Goal: Task Accomplishment & Management: Use online tool/utility

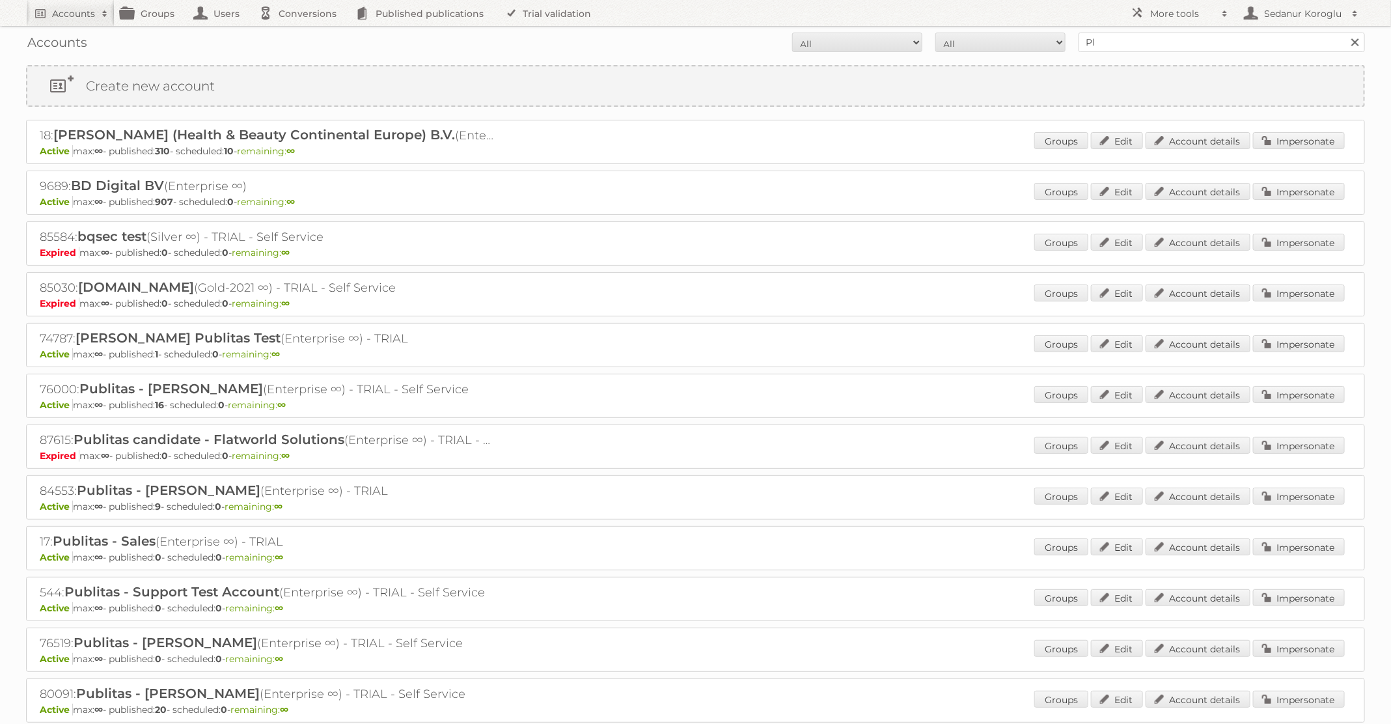
type input "Plus Retail"
click at [1345, 33] on input "Search" at bounding box center [1355, 43] width 20 height 20
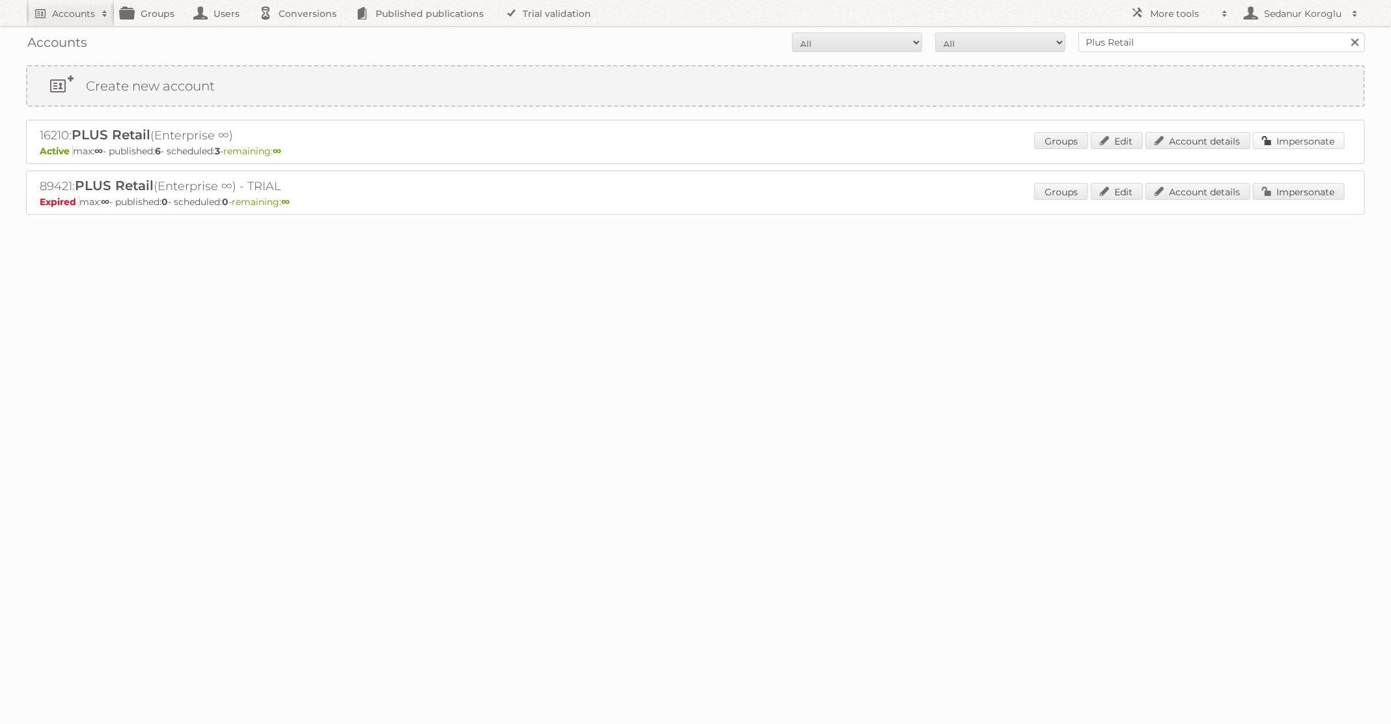
click at [1281, 138] on link "Impersonate" at bounding box center [1299, 140] width 92 height 17
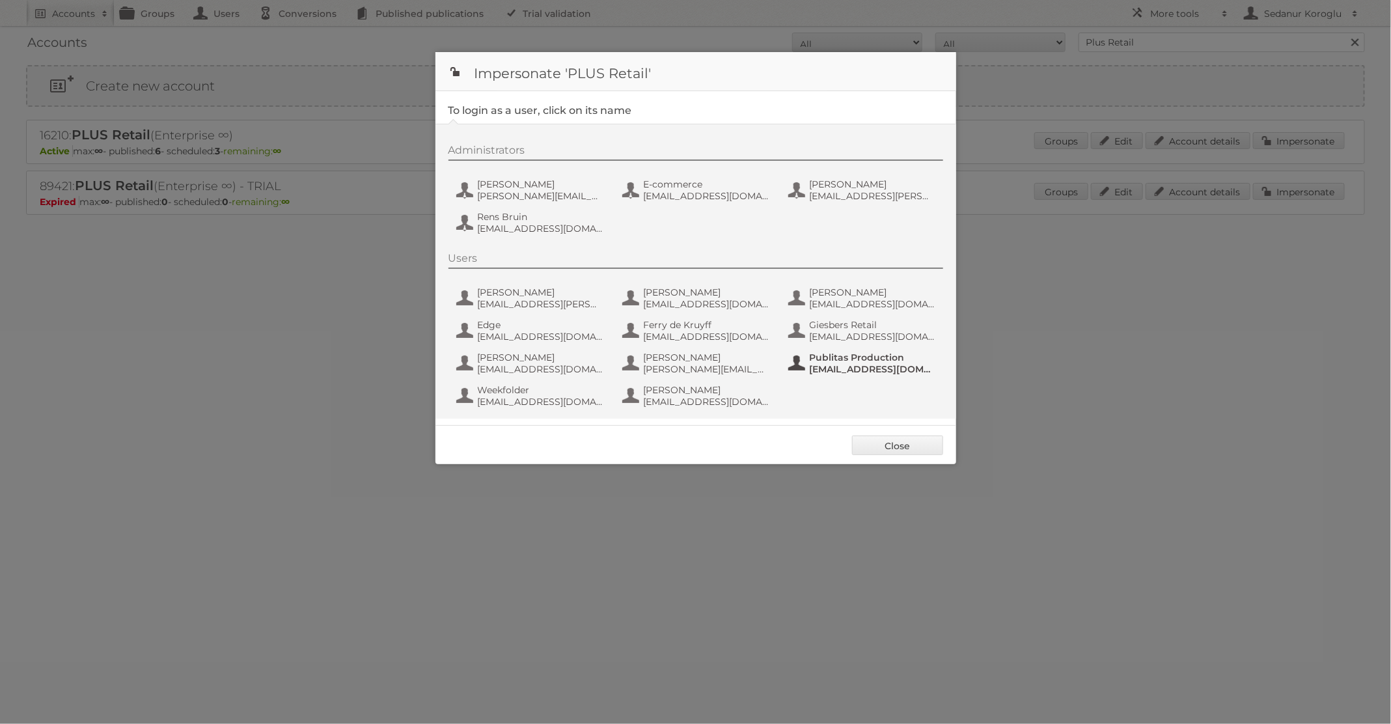
click at [838, 366] on span "fs+coop@publitas.com" at bounding box center [873, 369] width 126 height 12
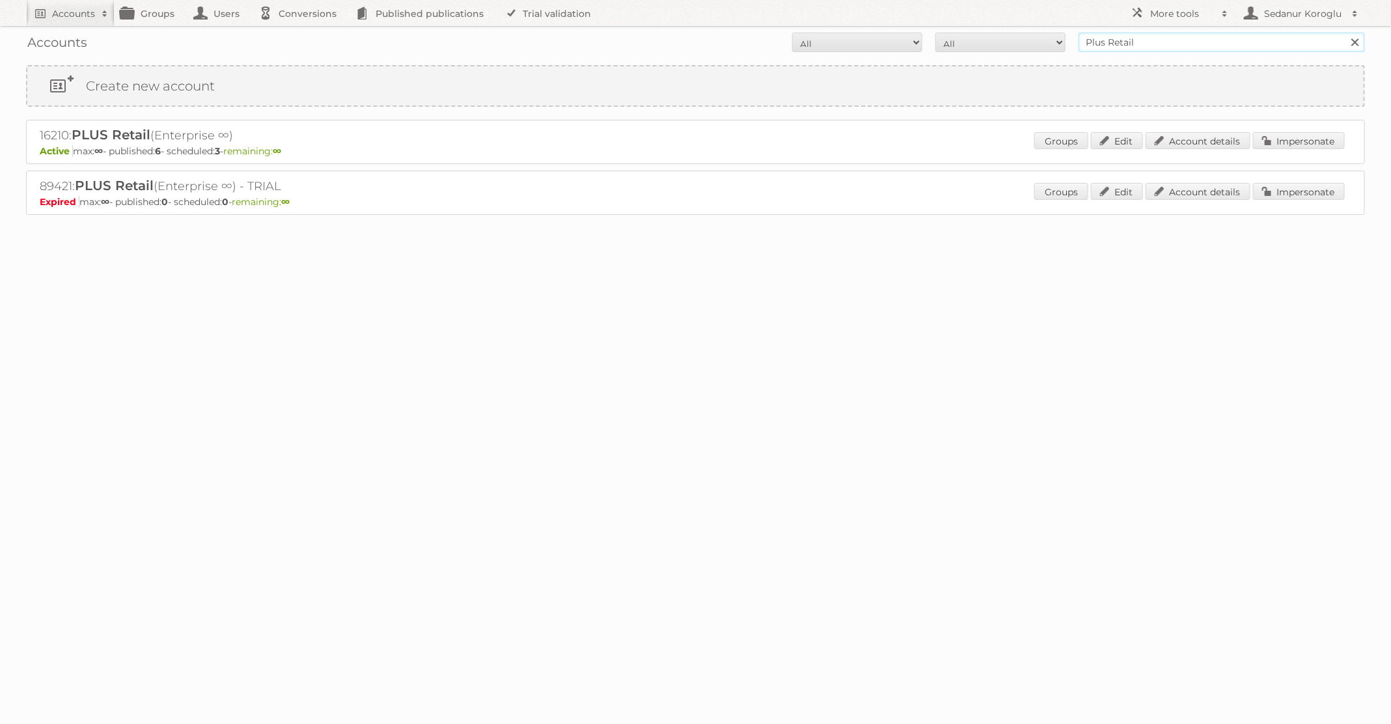
drag, startPoint x: 1143, startPoint y: 45, endPoint x: 1040, endPoint y: 45, distance: 102.9
click at [1040, 45] on form "All Active Expired Pending All Paid Trials Self service Plus Retail Search" at bounding box center [695, 43] width 1339 height 20
type input "Primera"
click at [1345, 33] on input "Search" at bounding box center [1355, 43] width 20 height 20
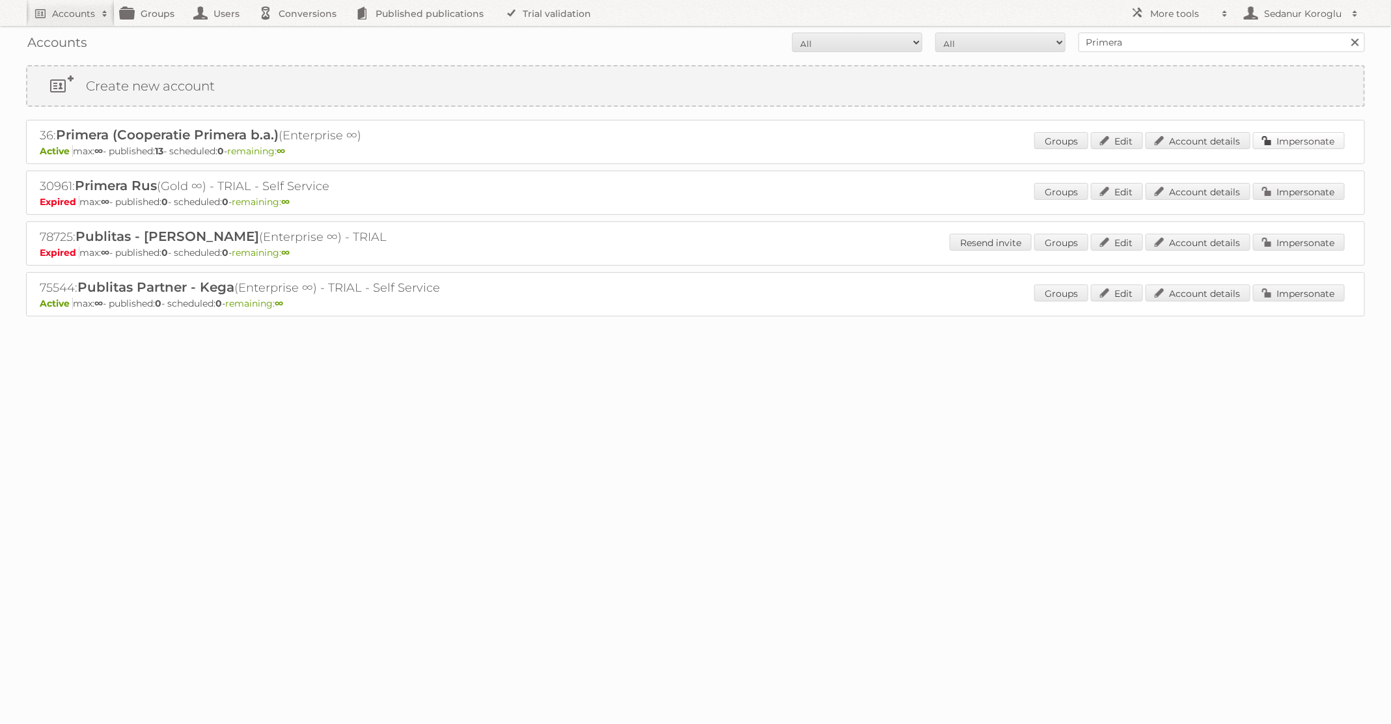
click at [1317, 135] on link "Impersonate" at bounding box center [1299, 140] width 92 height 17
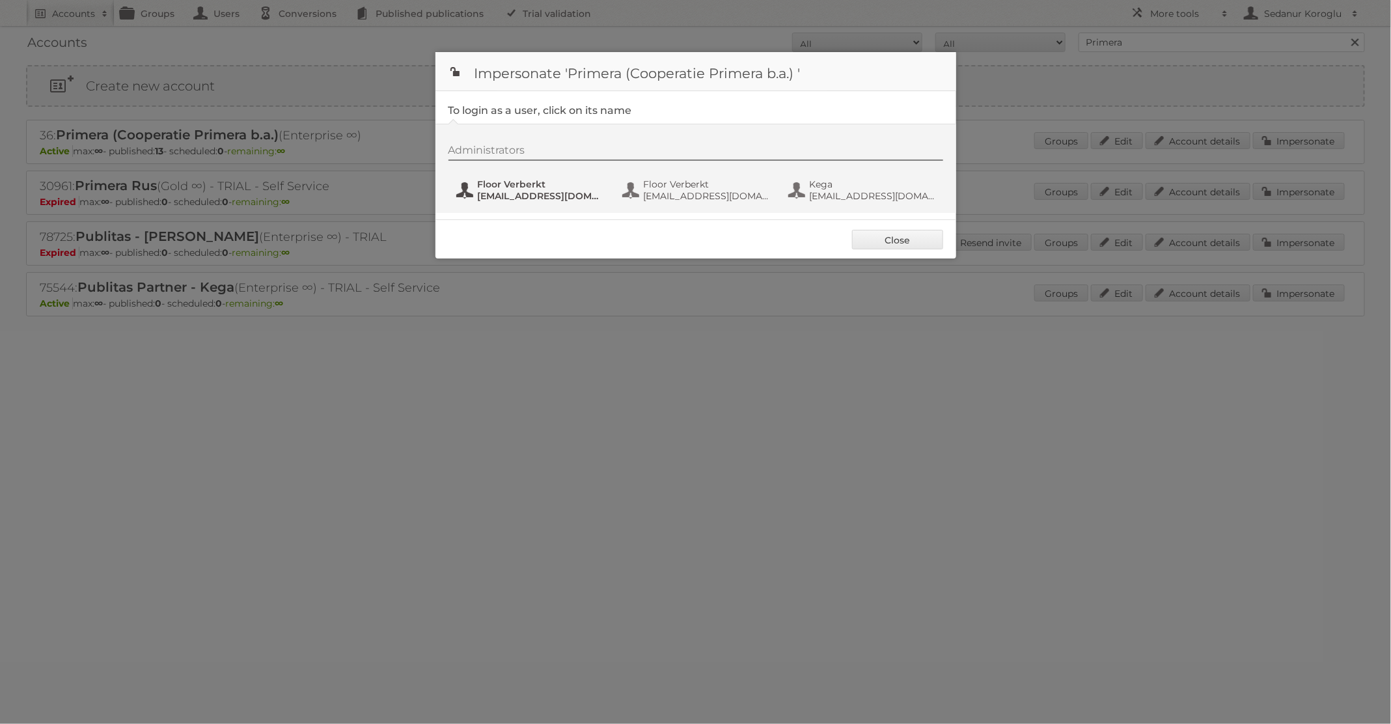
click at [486, 197] on span "marketing@primera.nl" at bounding box center [541, 196] width 126 height 12
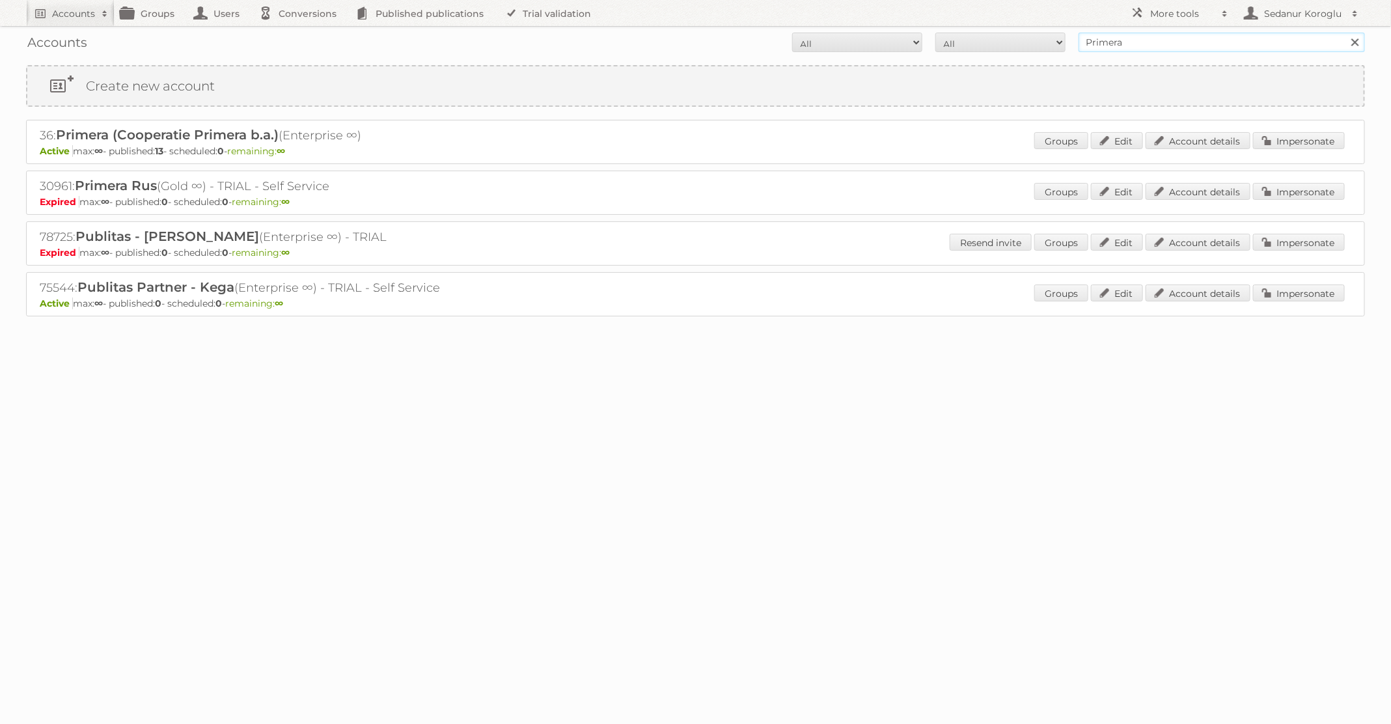
drag, startPoint x: 1133, startPoint y: 41, endPoint x: 1054, endPoint y: 41, distance: 79.4
click at [1054, 41] on form "All Active Expired Pending All Paid Trials Self service Primera Search" at bounding box center [695, 43] width 1339 height 20
type input "Plus Retail"
click at [1345, 33] on input "Search" at bounding box center [1355, 43] width 20 height 20
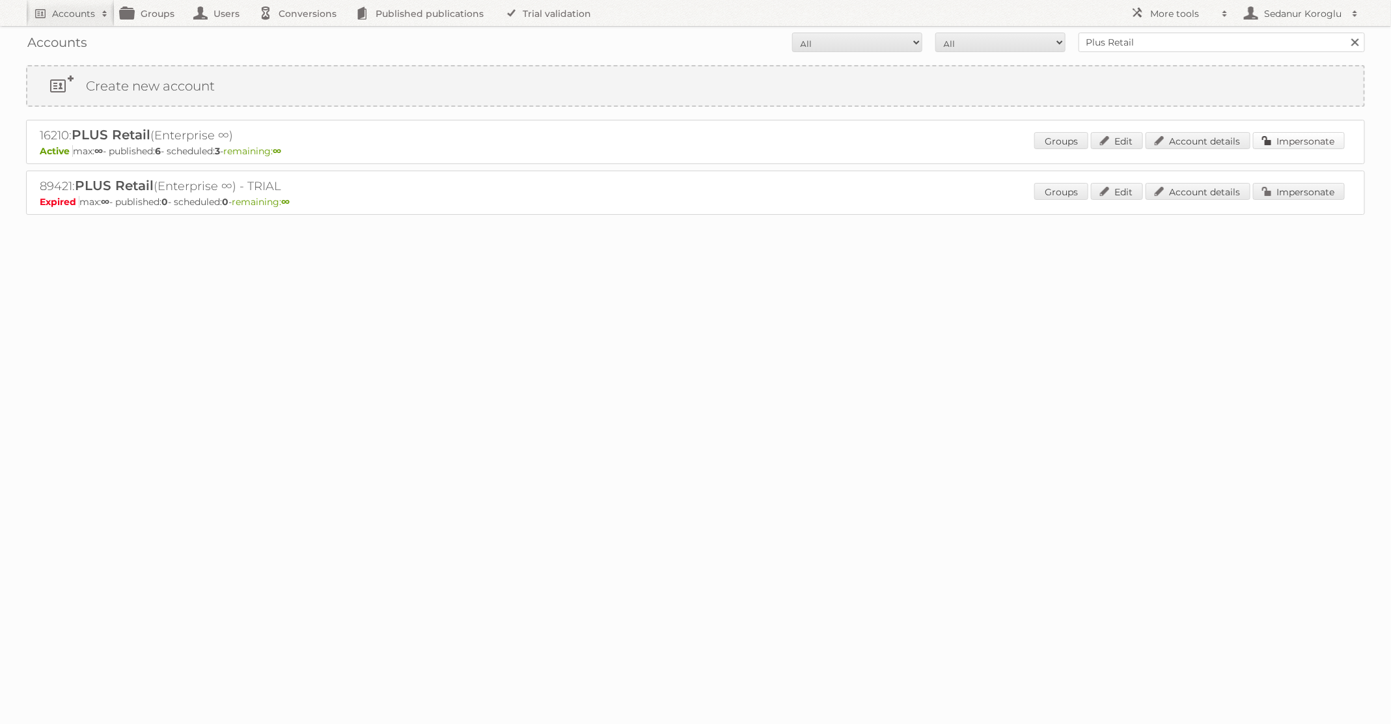
click at [1296, 135] on link "Impersonate" at bounding box center [1299, 140] width 92 height 17
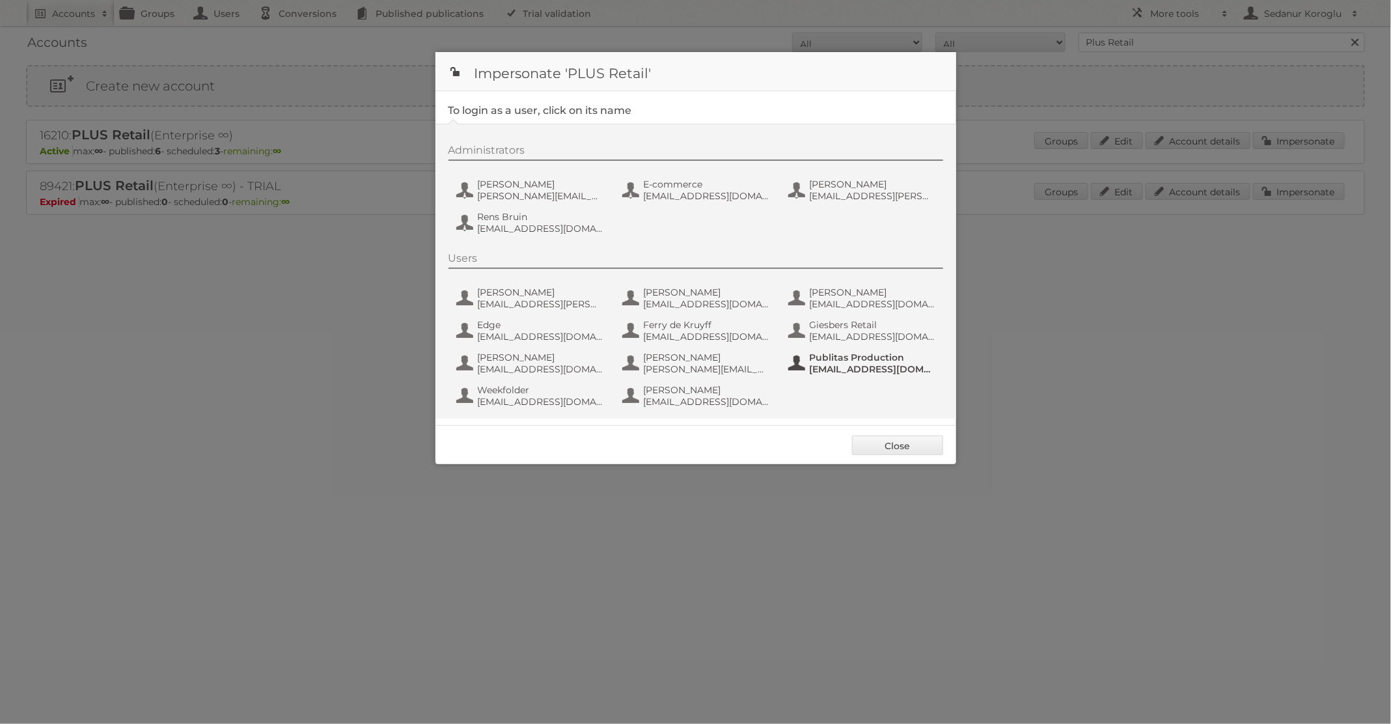
click at [828, 373] on span "[EMAIL_ADDRESS][DOMAIN_NAME]" at bounding box center [873, 369] width 126 height 12
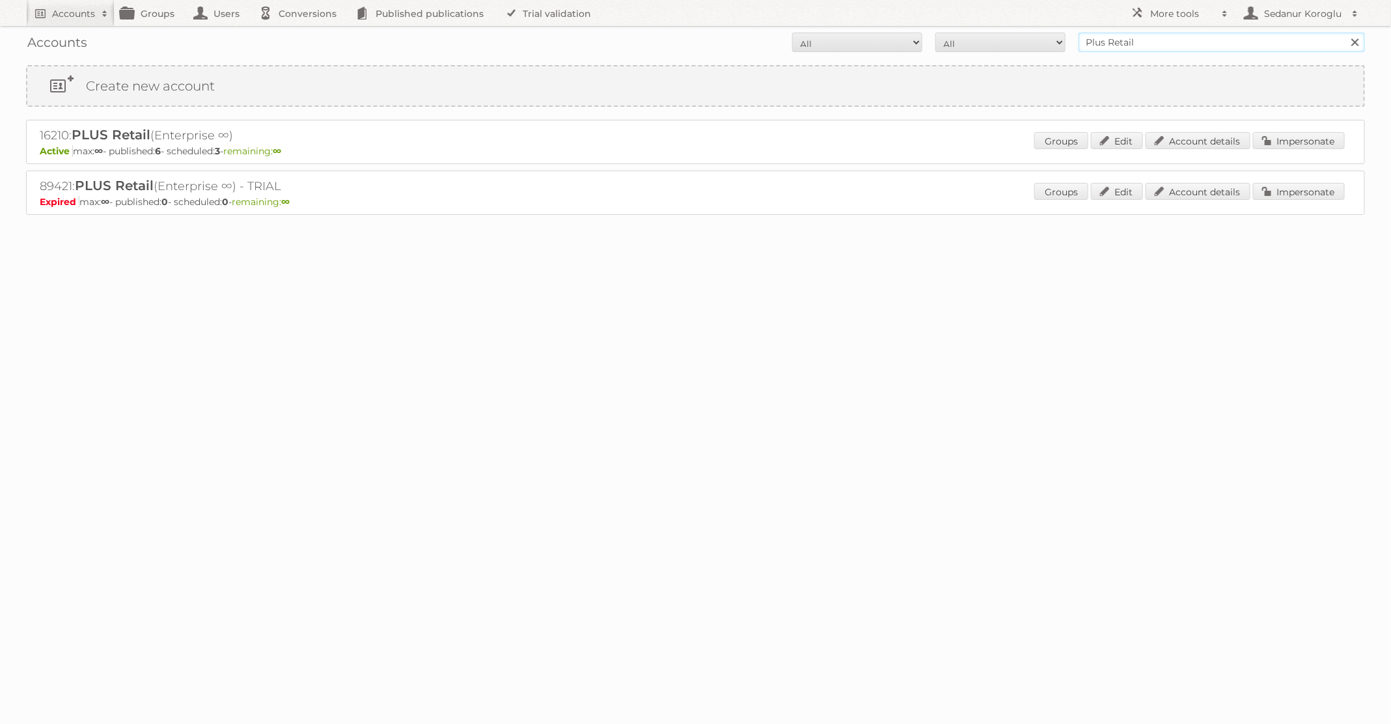
drag, startPoint x: 1166, startPoint y: 40, endPoint x: 1052, endPoint y: 40, distance: 114.0
click at [1052, 40] on form "All Active Expired Pending All Paid Trials Self service Plus Retail Search" at bounding box center [695, 43] width 1339 height 20
type input "HEMA"
click at [1345, 33] on input "Search" at bounding box center [1355, 43] width 20 height 20
